Goal: Task Accomplishment & Management: Use online tool/utility

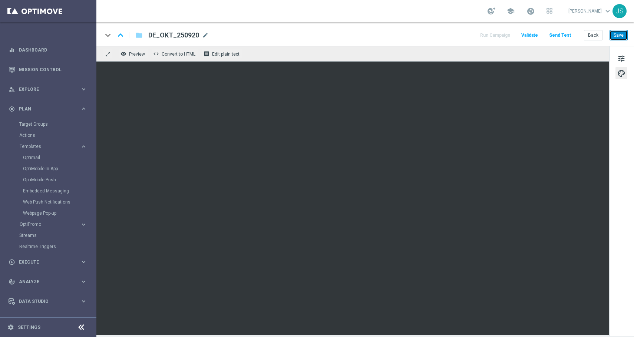
click at [617, 36] on button "Save" at bounding box center [619, 35] width 18 height 10
click at [591, 35] on button "Back" at bounding box center [593, 35] width 19 height 10
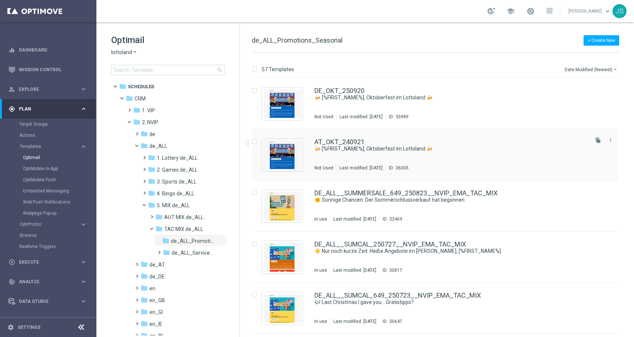
click at [484, 139] on div "AT_OKT_240921" at bounding box center [450, 142] width 273 height 7
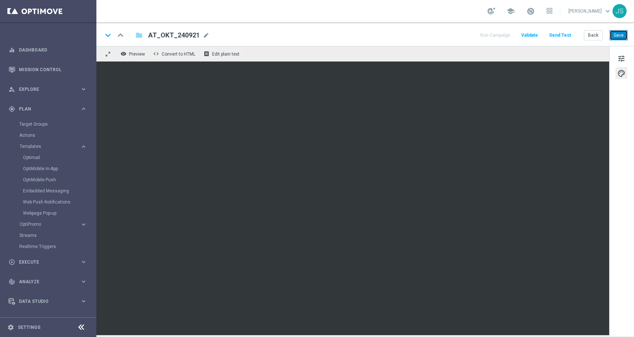
click at [622, 33] on button "Save" at bounding box center [619, 35] width 18 height 10
